Goal: Check status

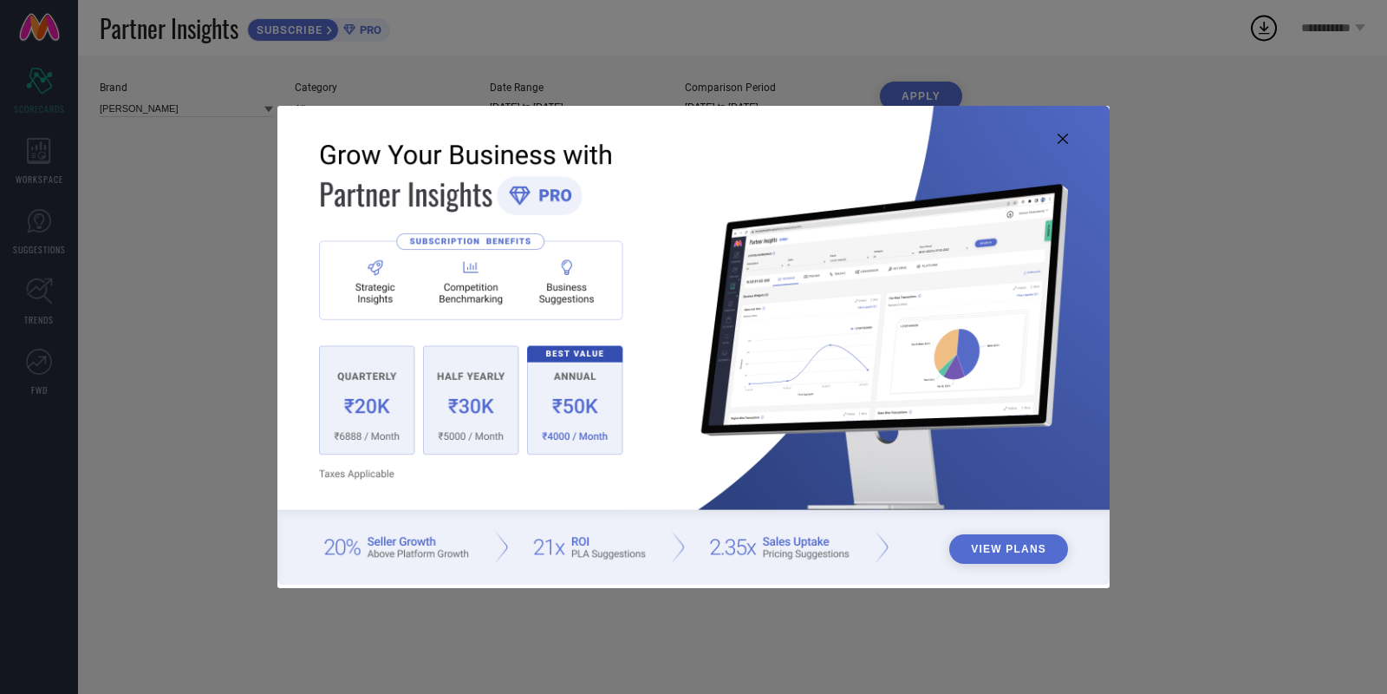
click at [1063, 141] on icon at bounding box center [1063, 139] width 10 height 10
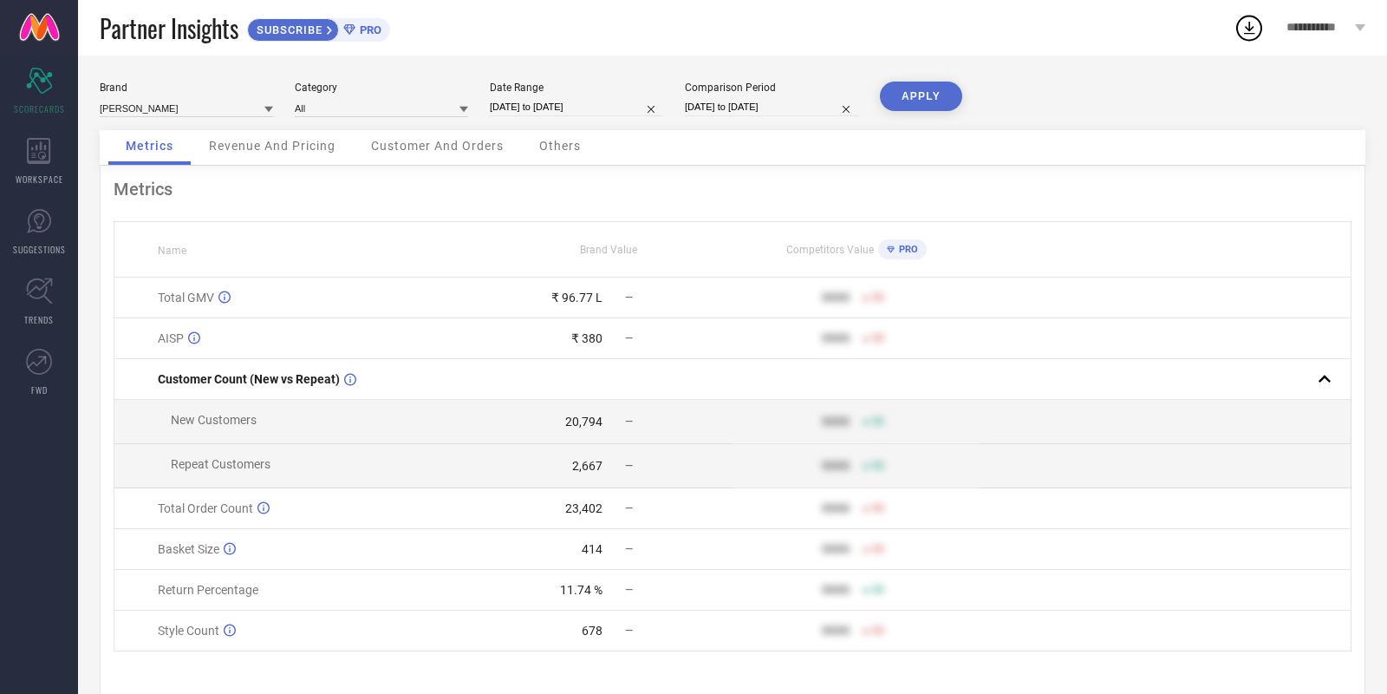
click at [572, 109] on input "[DATE] to [DATE]" at bounding box center [576, 107] width 173 height 18
select select "8"
select select "2025"
select select "9"
select select "2025"
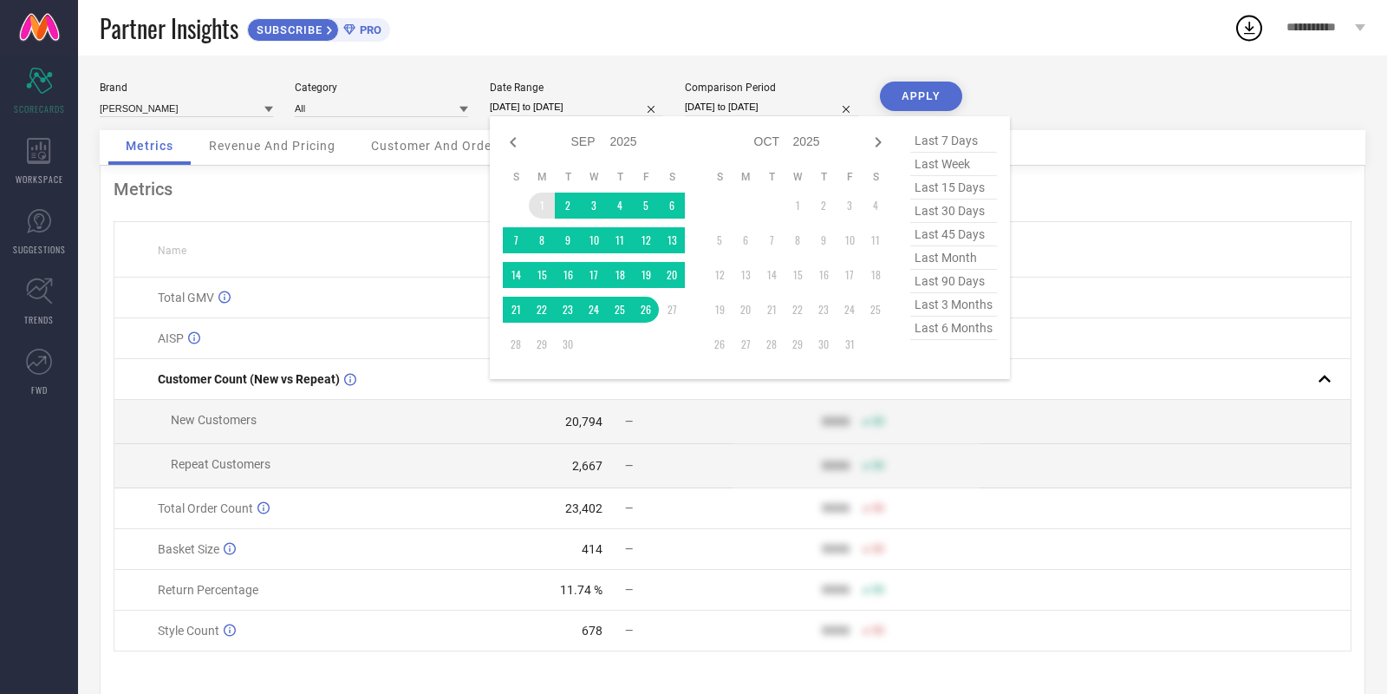
click at [538, 207] on td "1" at bounding box center [542, 205] width 26 height 26
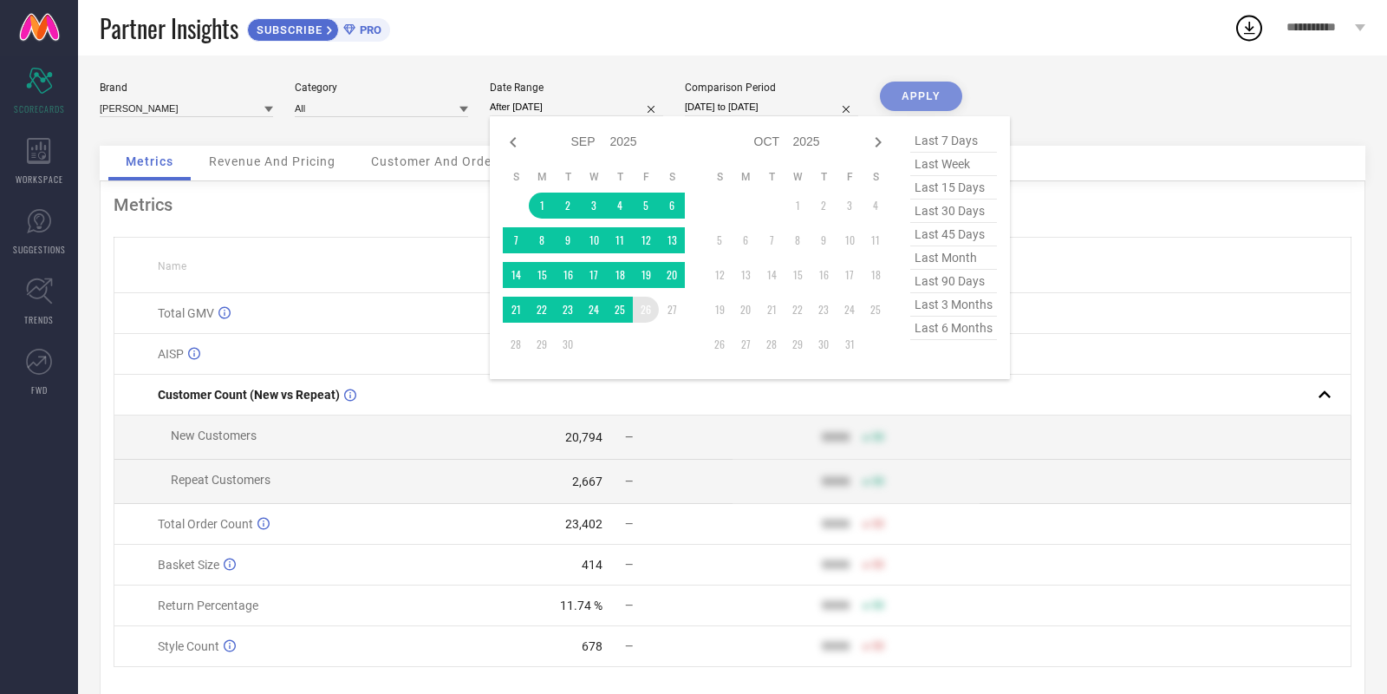
type input "[DATE] to [DATE]"
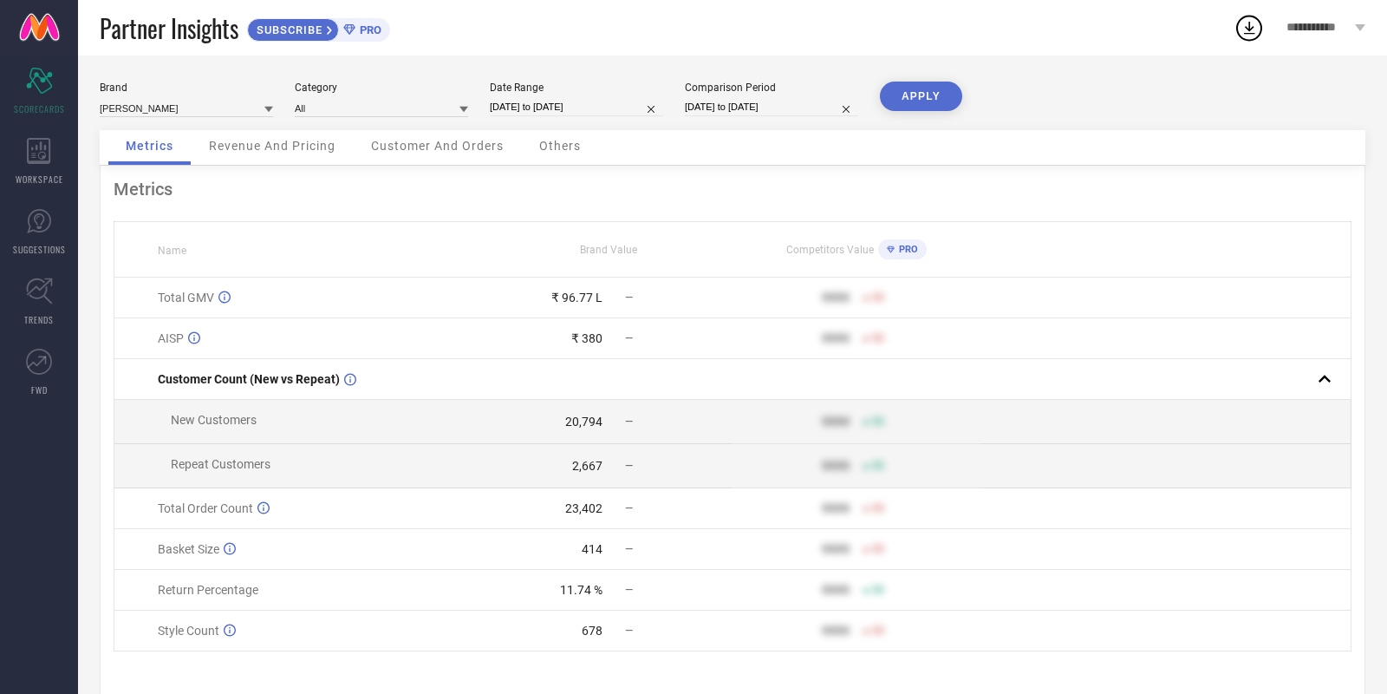
click at [921, 81] on button "APPLY" at bounding box center [921, 95] width 82 height 29
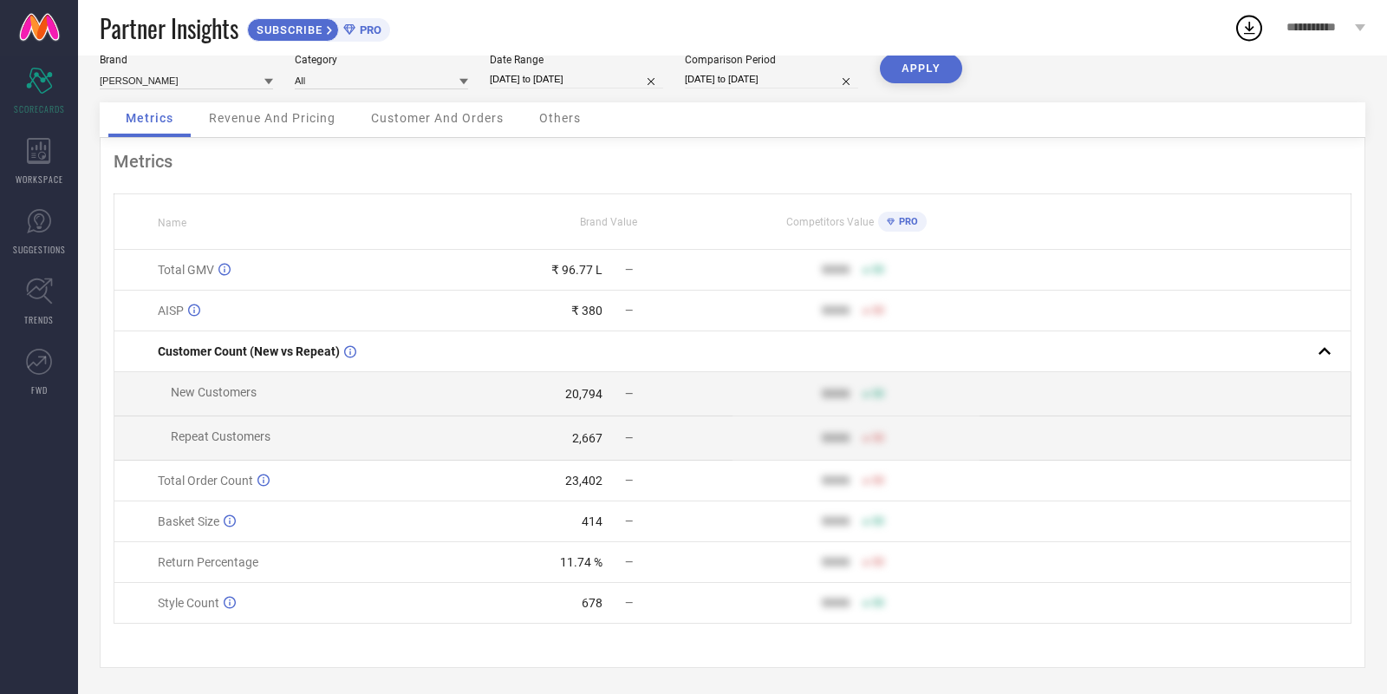
click at [550, 76] on input "[DATE] to [DATE]" at bounding box center [576, 79] width 173 height 18
select select "8"
select select "2025"
select select "9"
select select "2025"
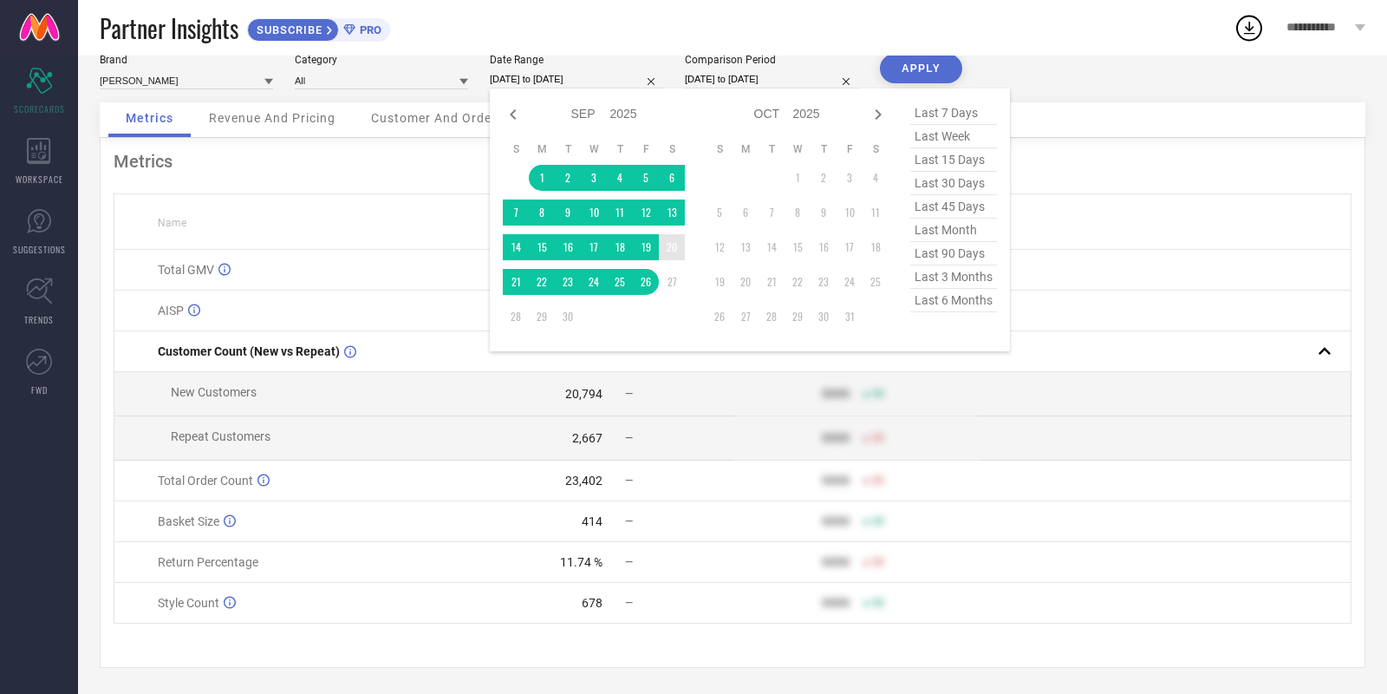
click at [680, 245] on td "20" at bounding box center [672, 247] width 26 height 26
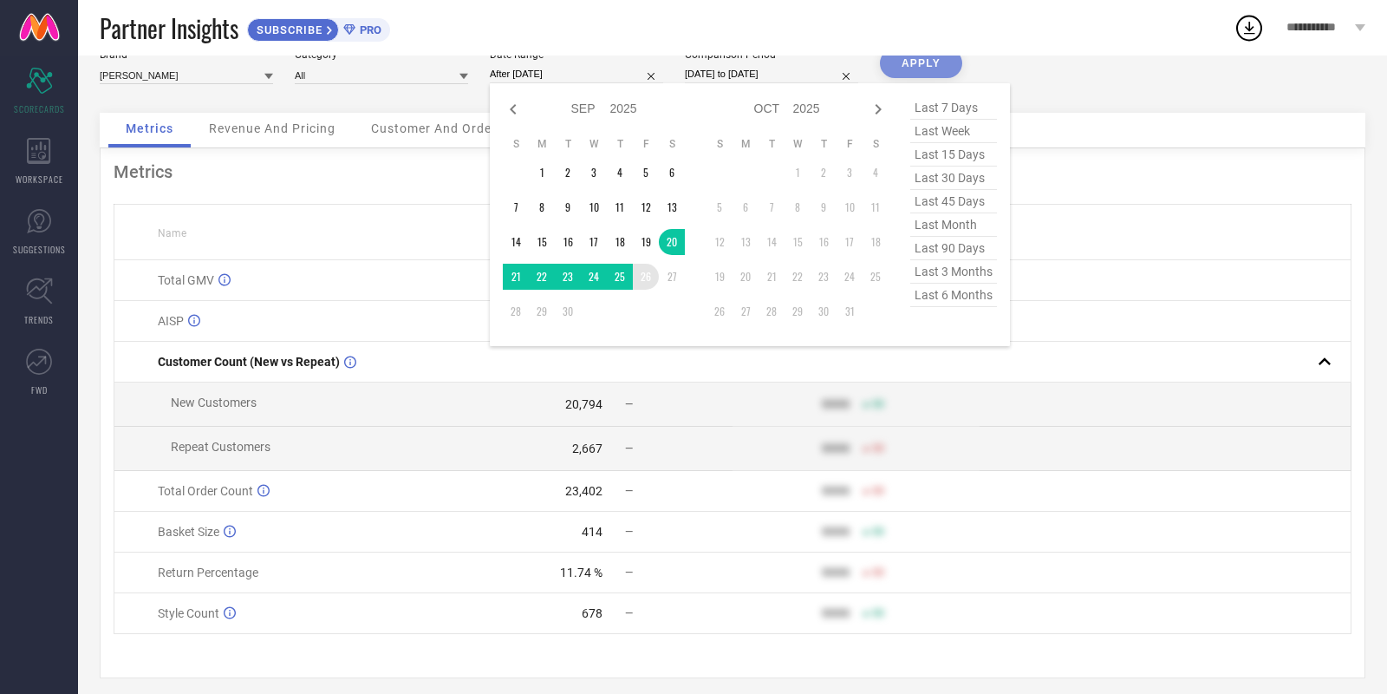
type input "20-09-2025 to 26-09-2025"
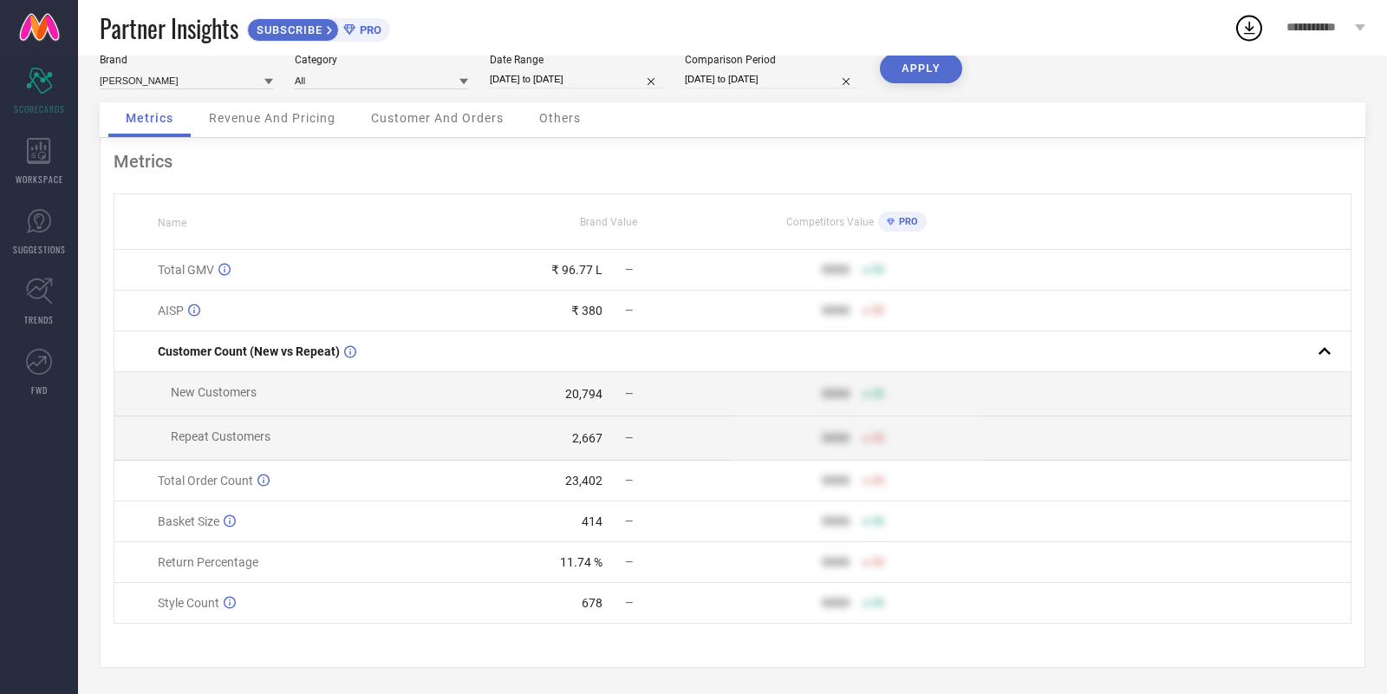
click at [920, 59] on button "APPLY" at bounding box center [921, 68] width 82 height 29
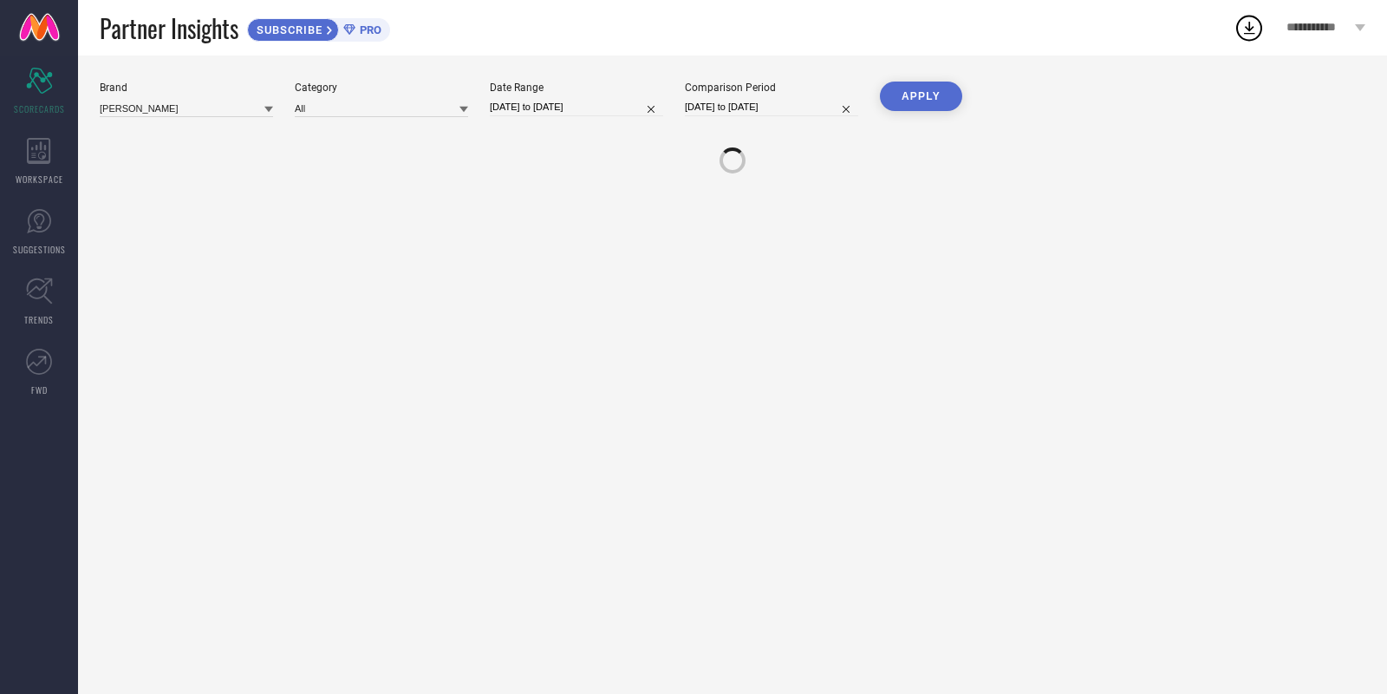
scroll to position [0, 0]
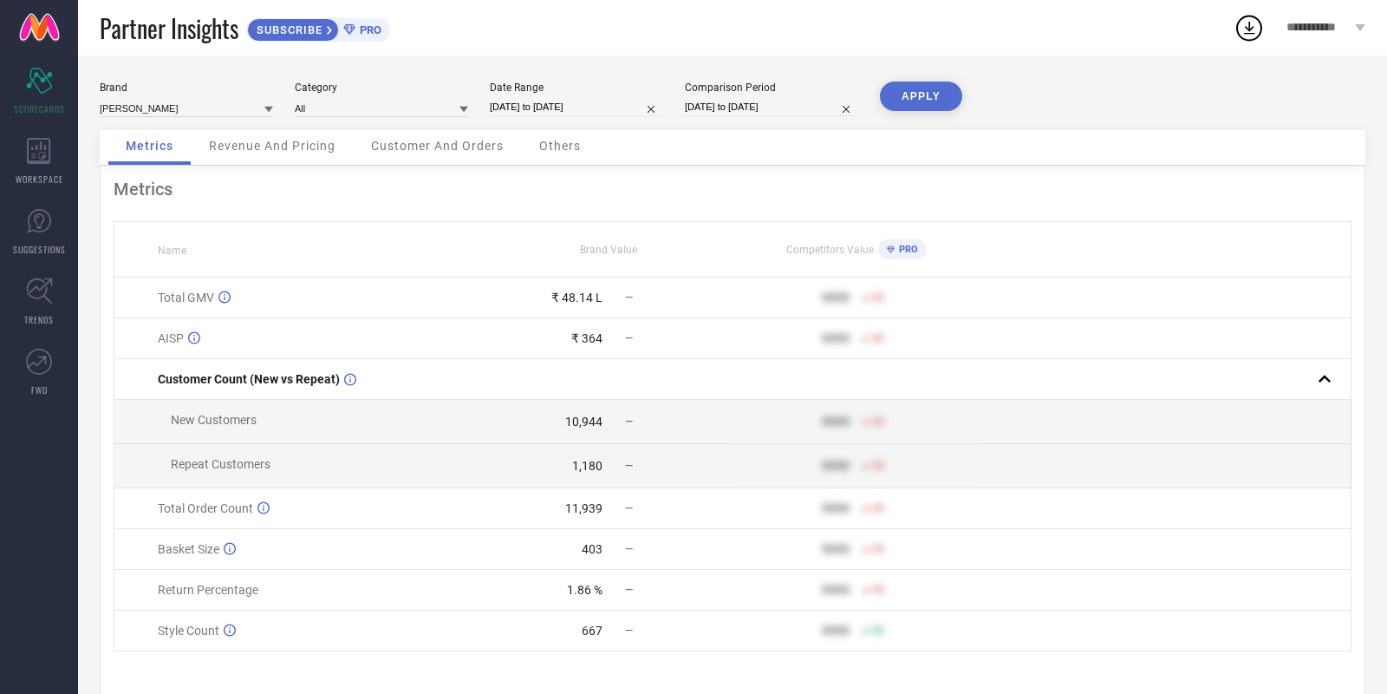
click at [577, 98] on input "20-09-2025 to 26-09-2025" at bounding box center [576, 107] width 173 height 18
select select "8"
select select "2025"
select select "9"
select select "2025"
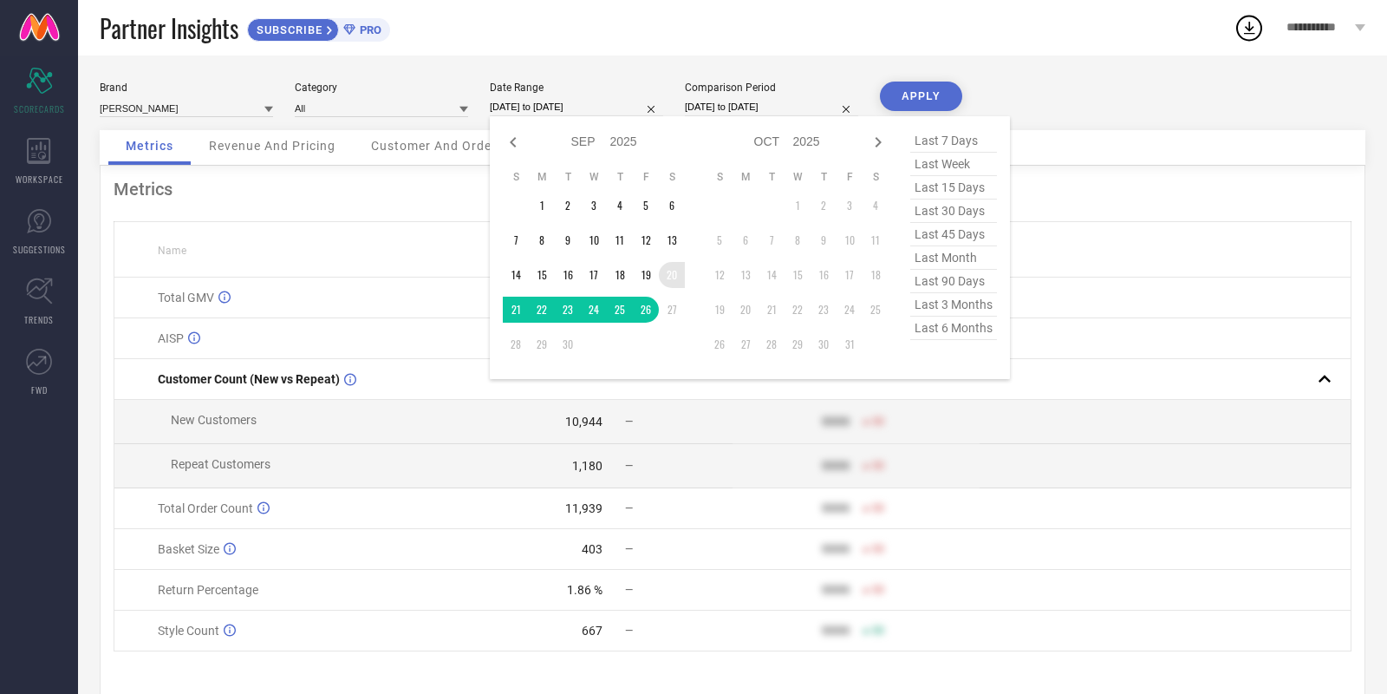
click at [674, 277] on td "20" at bounding box center [672, 275] width 26 height 26
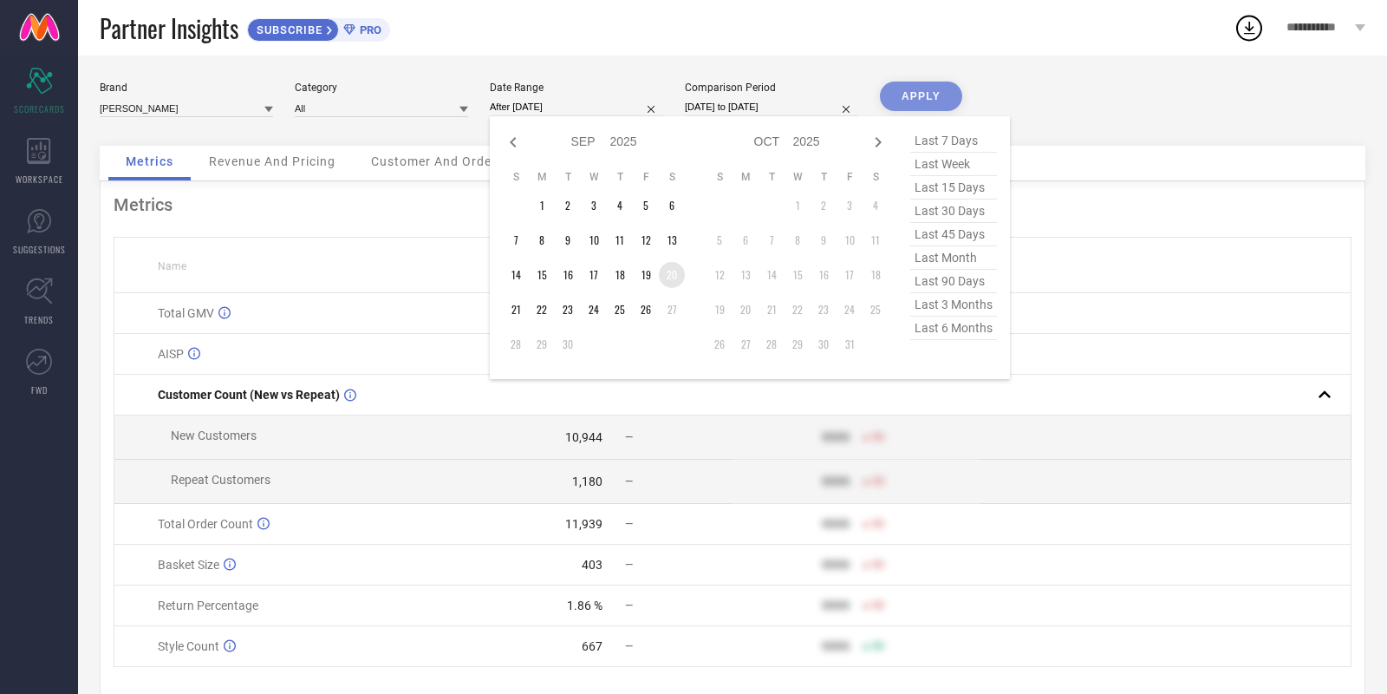
type input "20-09-2025 to 20-09-2025"
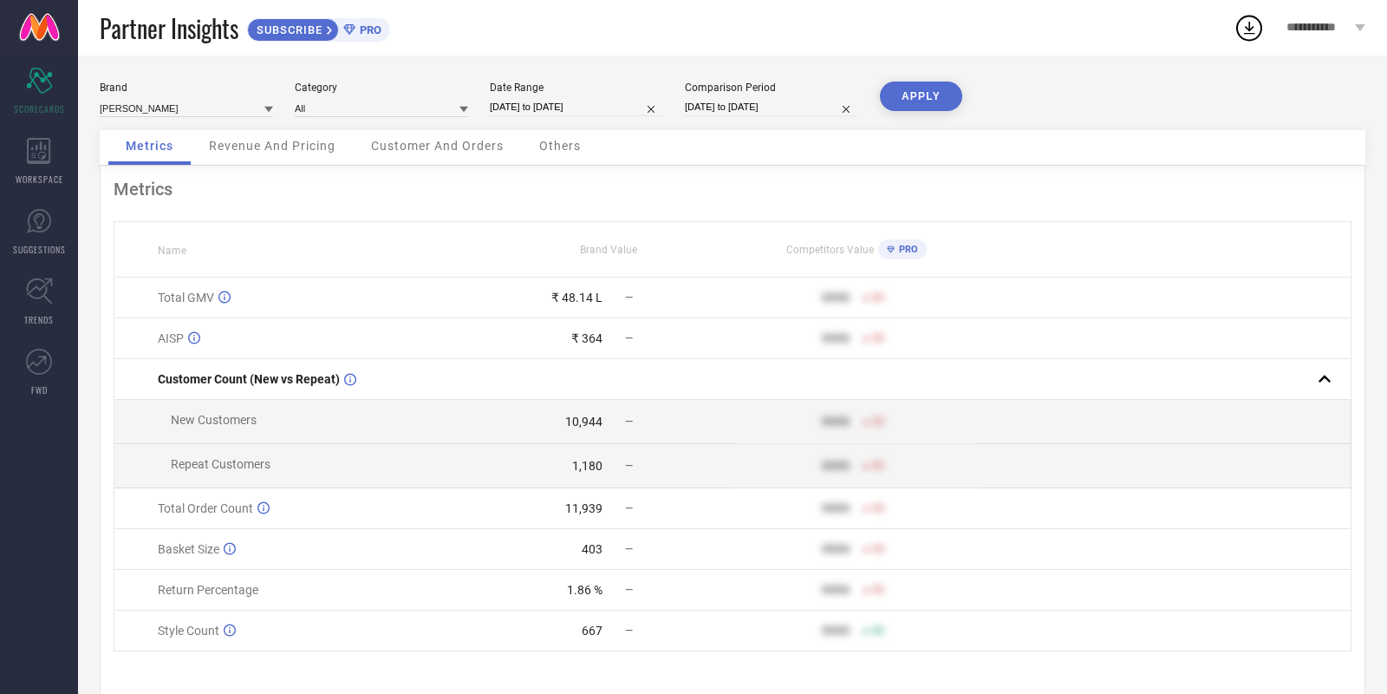
click at [907, 97] on button "APPLY" at bounding box center [921, 95] width 82 height 29
click at [612, 109] on input "20-09-2025 to 20-09-2025" at bounding box center [576, 107] width 173 height 18
select select "8"
select select "2025"
select select "9"
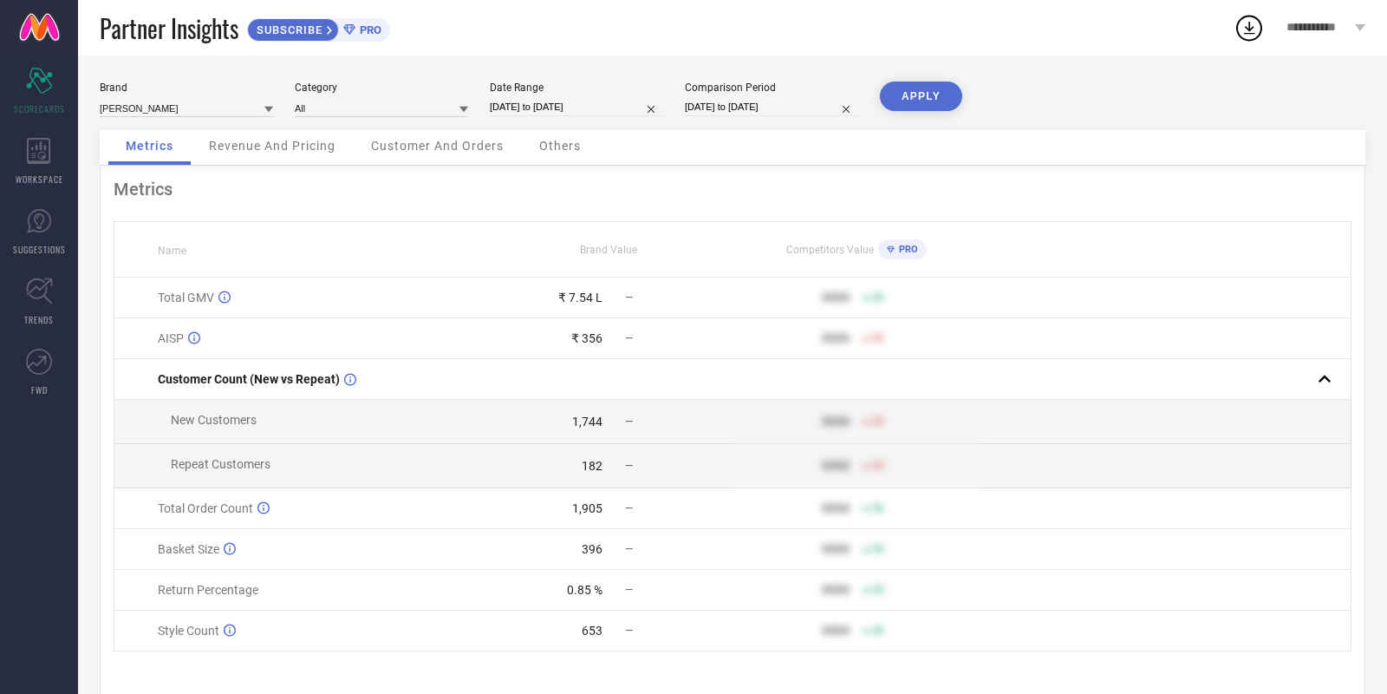
select select "2025"
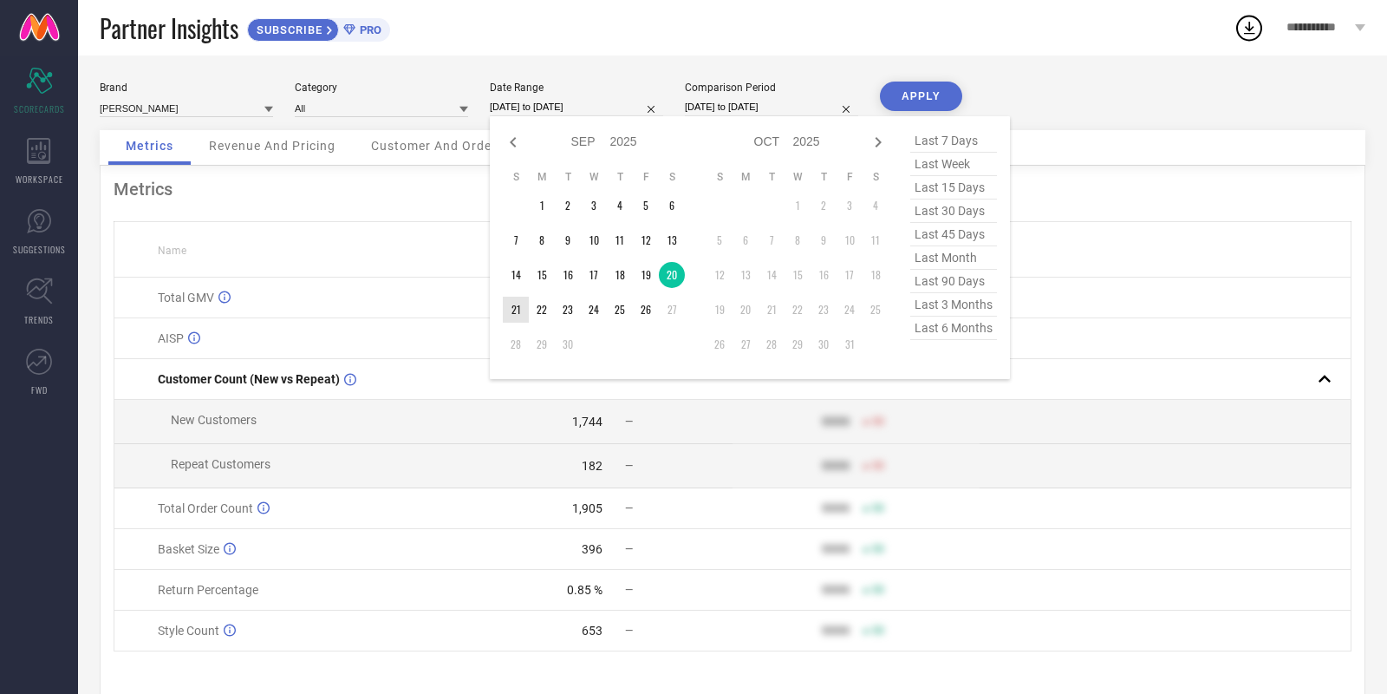
click at [517, 304] on td "21" at bounding box center [516, 309] width 26 height 26
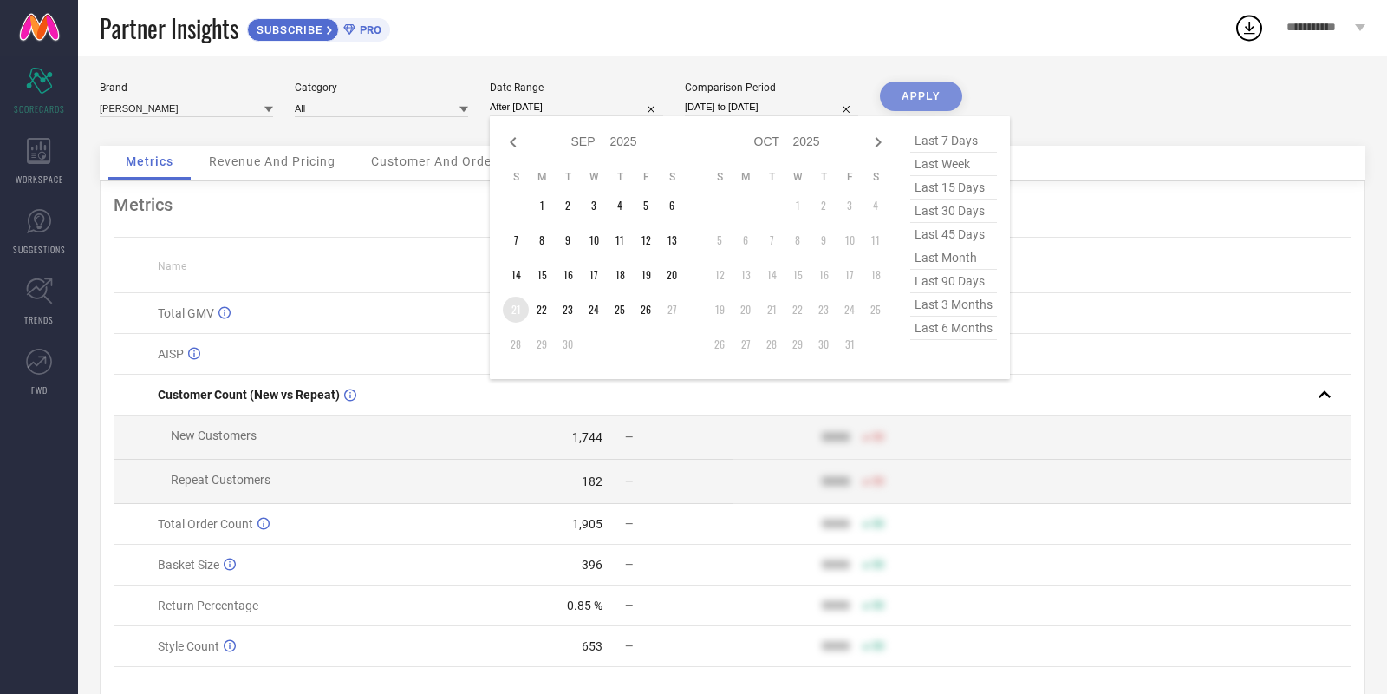
type input "21-09-2025 to 21-09-2025"
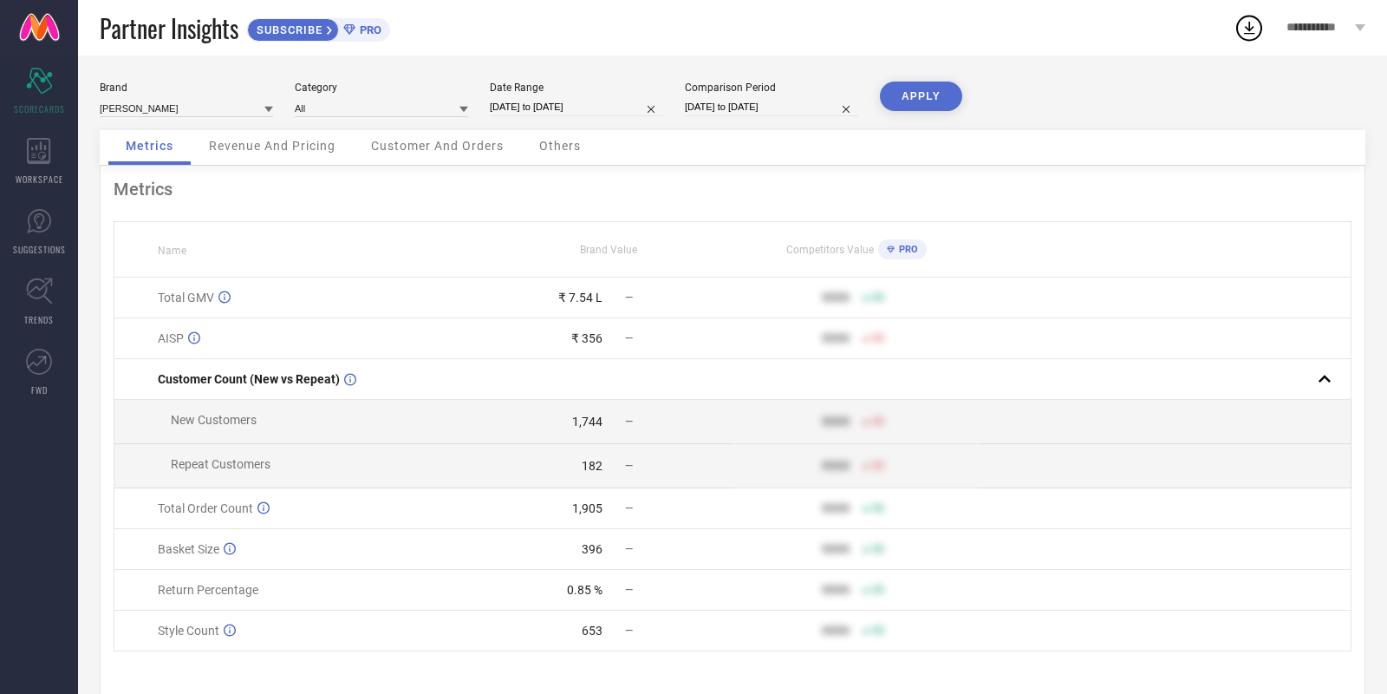
click at [897, 88] on button "APPLY" at bounding box center [921, 95] width 82 height 29
click at [593, 118] on div "Brand KASHIAN Category All Date Range 21-09-2025 to 21-09-2025 Comparison Perio…" at bounding box center [733, 105] width 1266 height 49
click at [583, 105] on input "21-09-2025 to 21-09-2025" at bounding box center [576, 107] width 173 height 18
select select "8"
select select "2025"
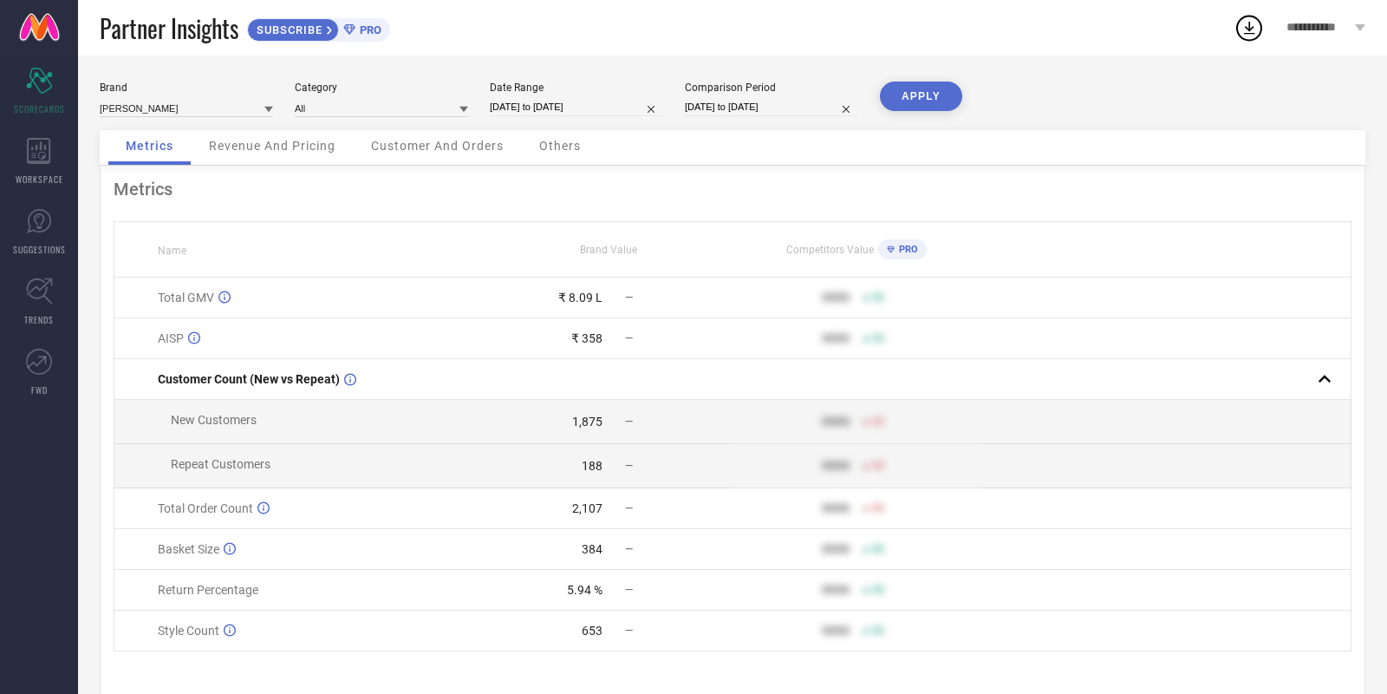
select select "9"
select select "2025"
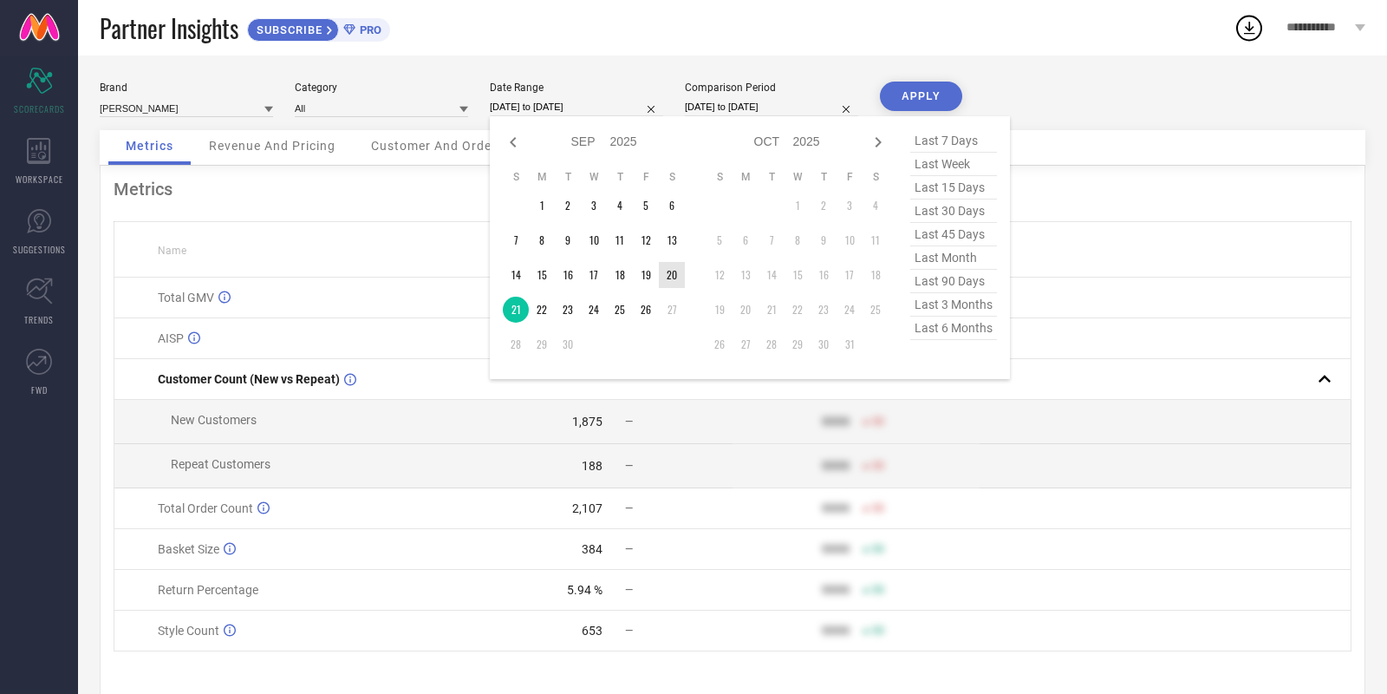
click at [665, 264] on td "20" at bounding box center [672, 275] width 26 height 26
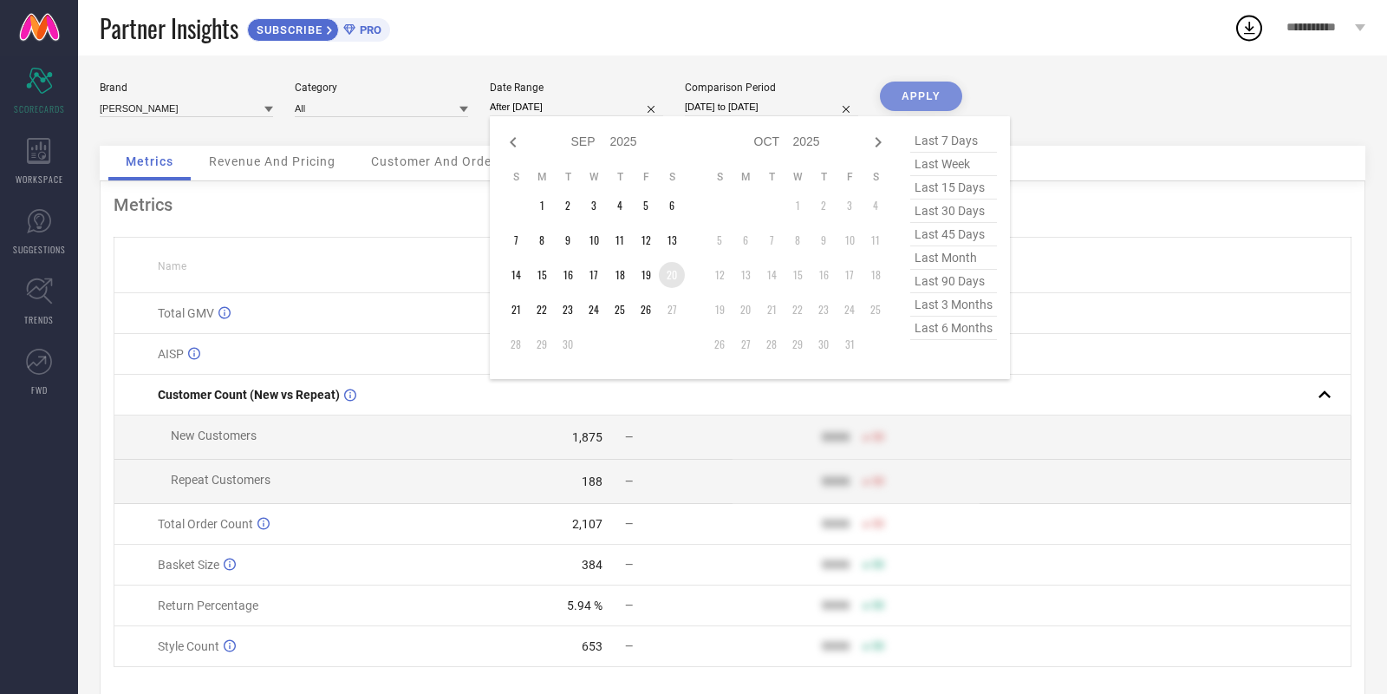
type input "20-09-2025 to 20-09-2025"
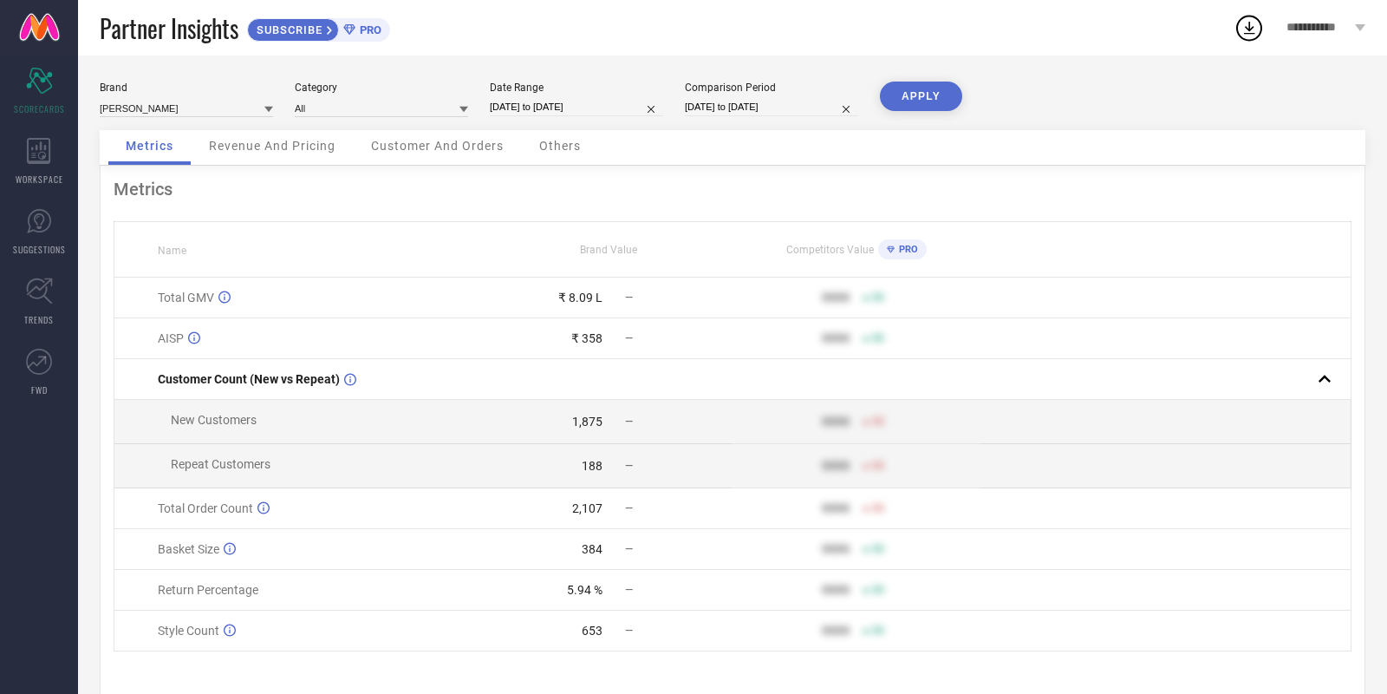
click at [905, 107] on button "APPLY" at bounding box center [921, 95] width 82 height 29
click at [595, 105] on input "20-09-2025 to 20-09-2025" at bounding box center [576, 107] width 173 height 18
select select "8"
select select "2025"
select select "9"
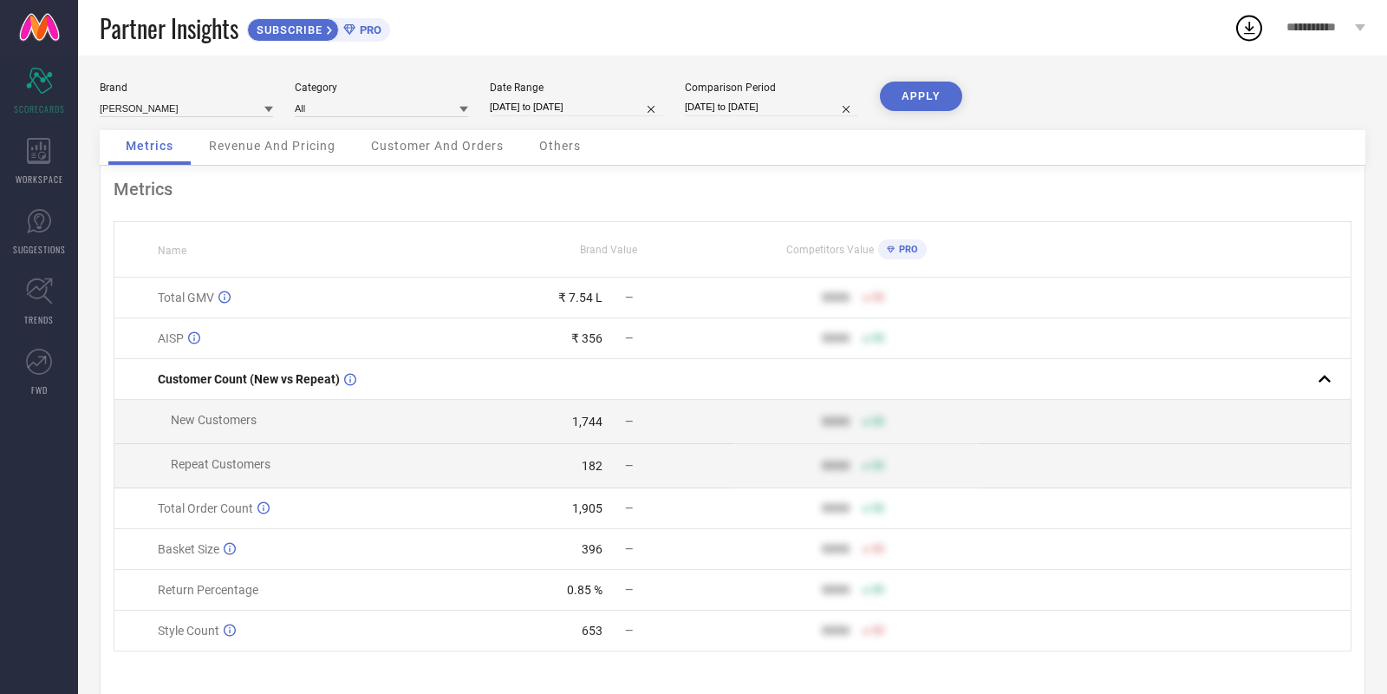
select select "2025"
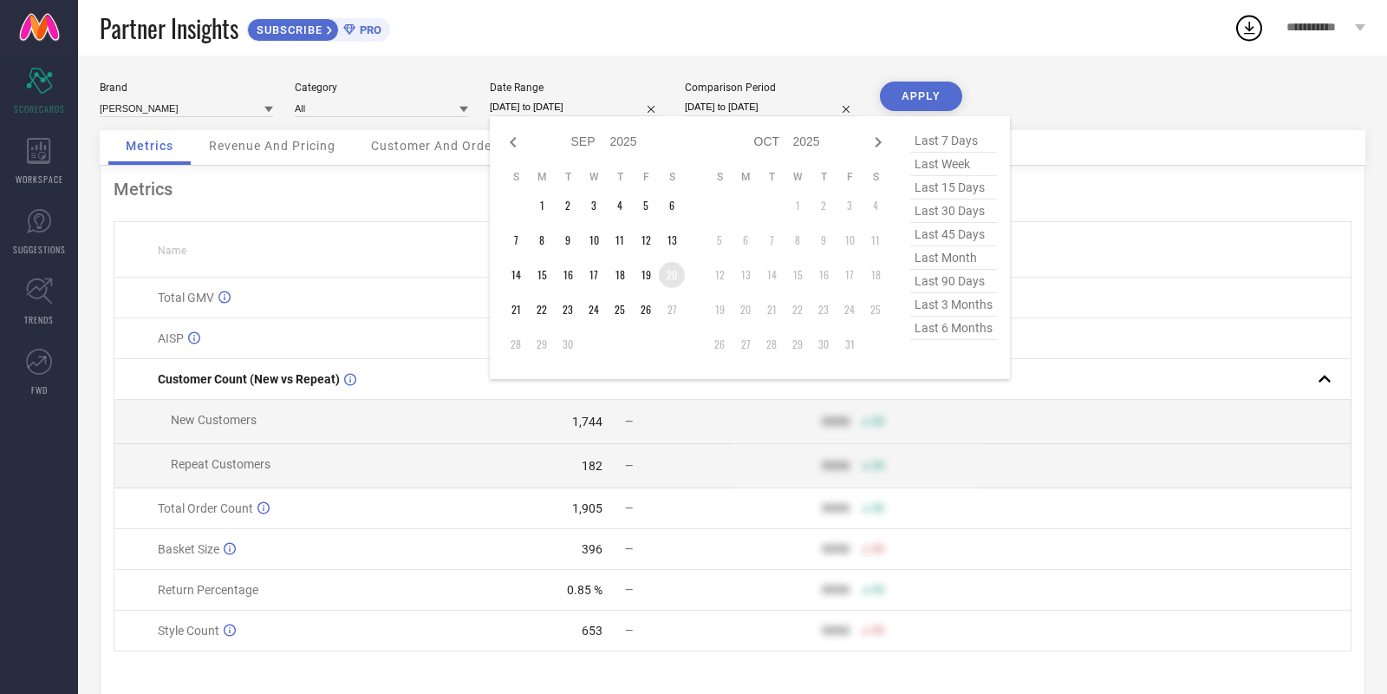
click at [668, 275] on td "20" at bounding box center [672, 275] width 26 height 26
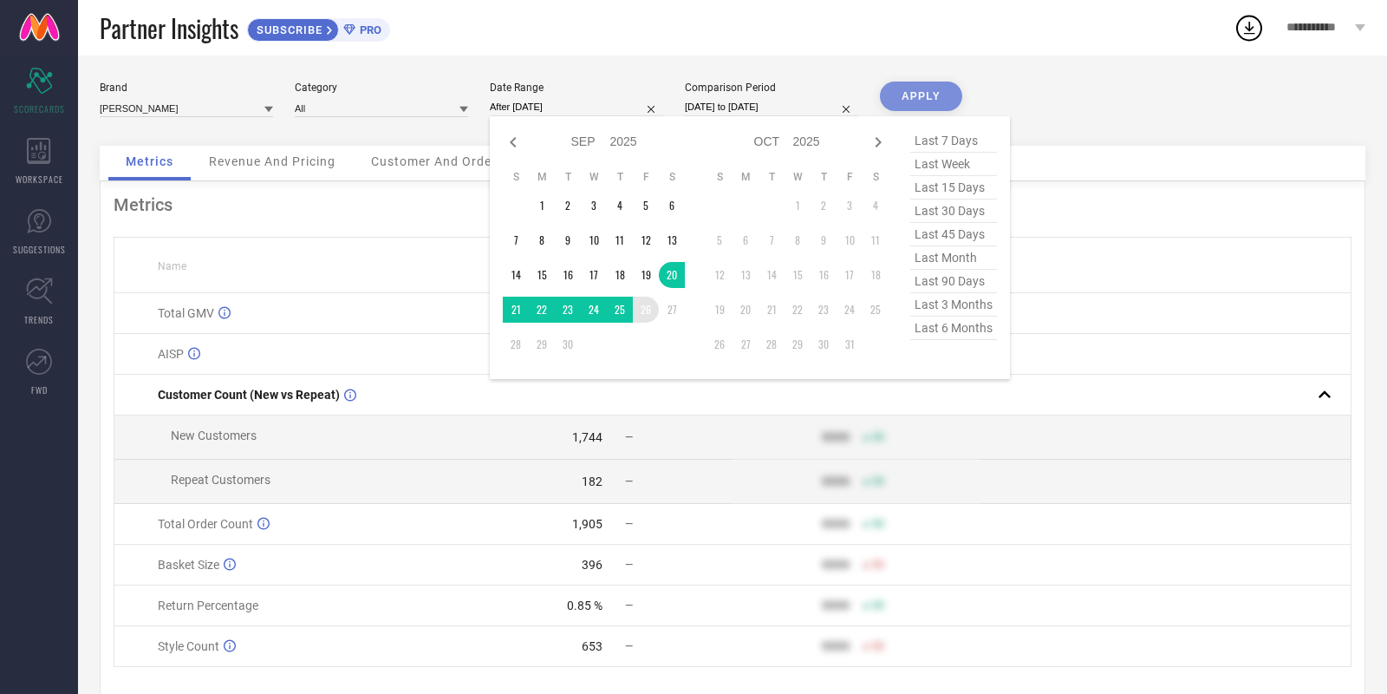
type input "20-09-2025 to 26-09-2025"
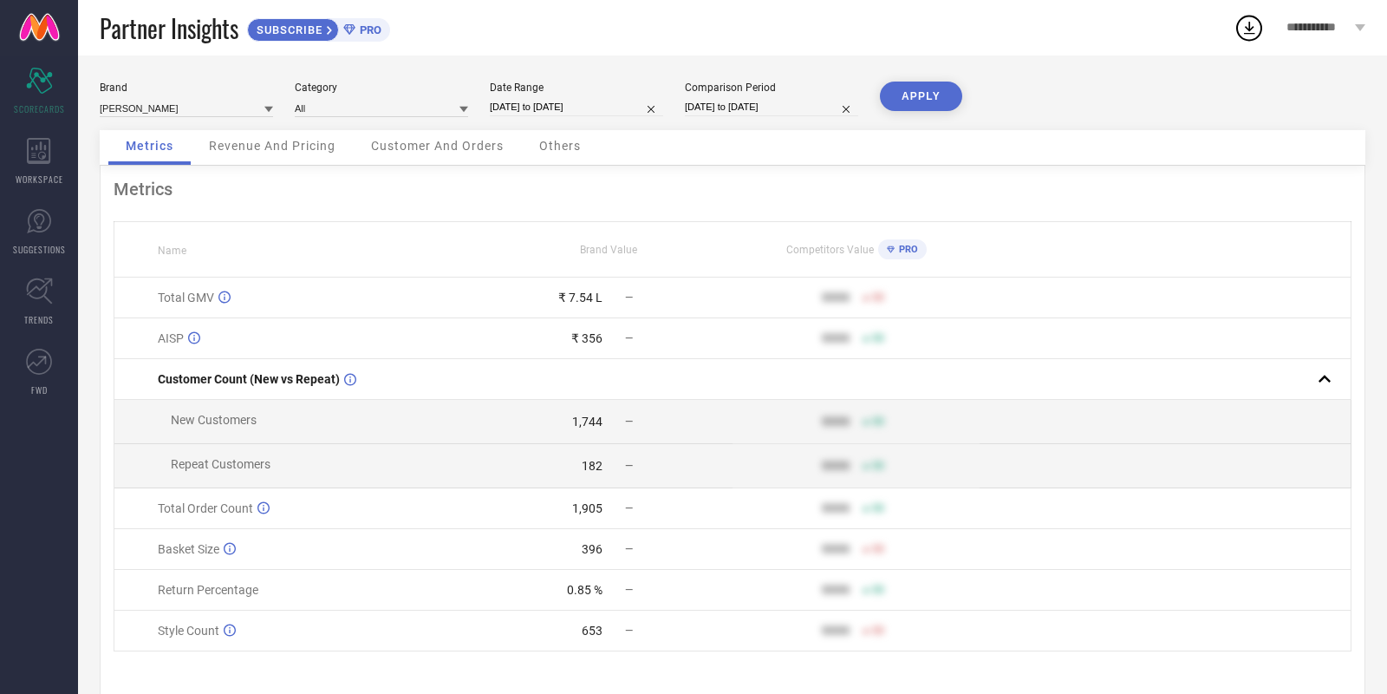
click at [909, 98] on button "APPLY" at bounding box center [921, 95] width 82 height 29
